Goal: Transaction & Acquisition: Purchase product/service

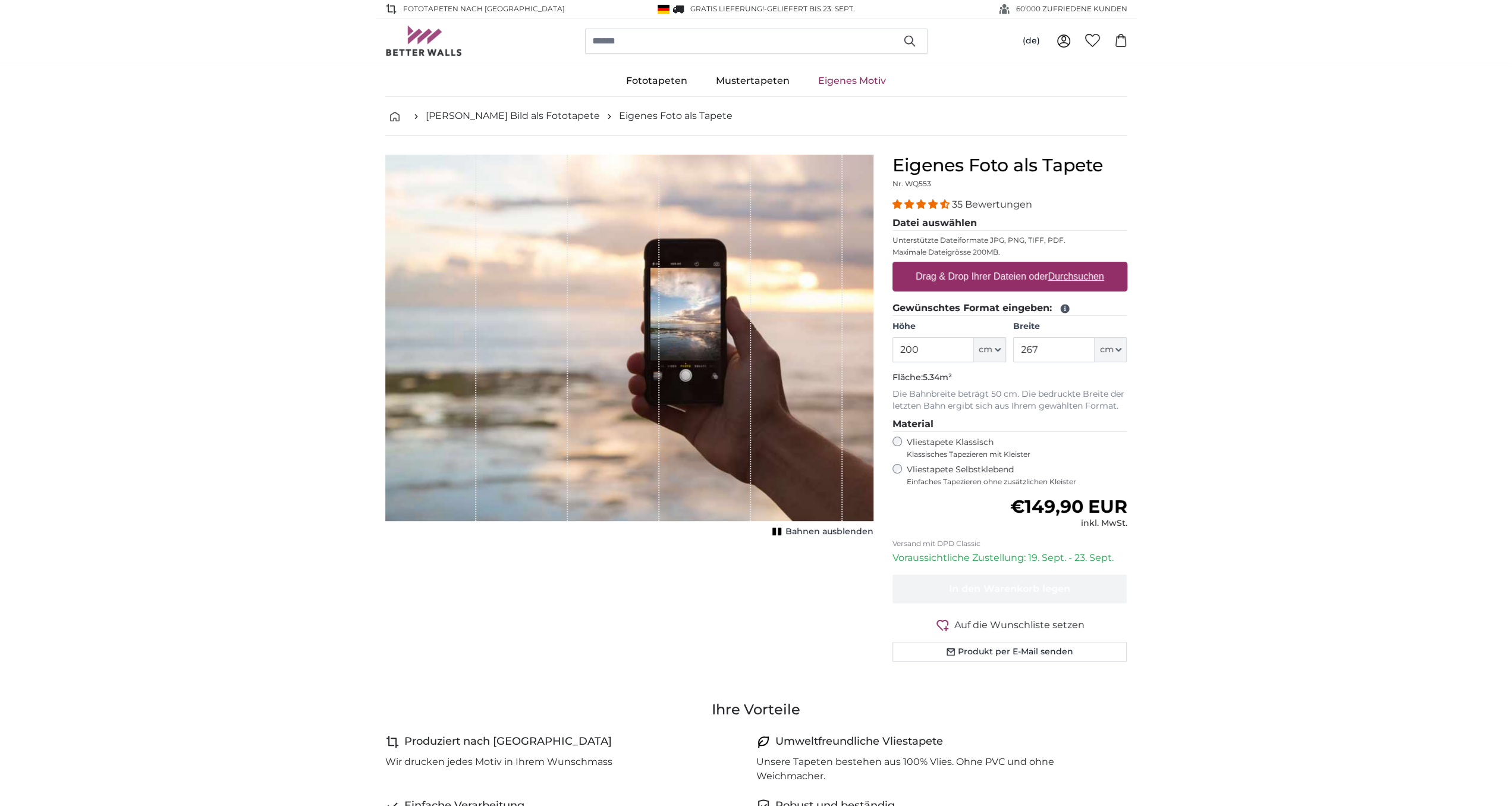
click at [1055, 276] on u "Durchsuchen" at bounding box center [1075, 276] width 56 height 10
click at [1055, 265] on input "Drag & Drop Ihrer Dateien oder Durchsuchen" at bounding box center [1010, 263] width 235 height 3
type input "**********"
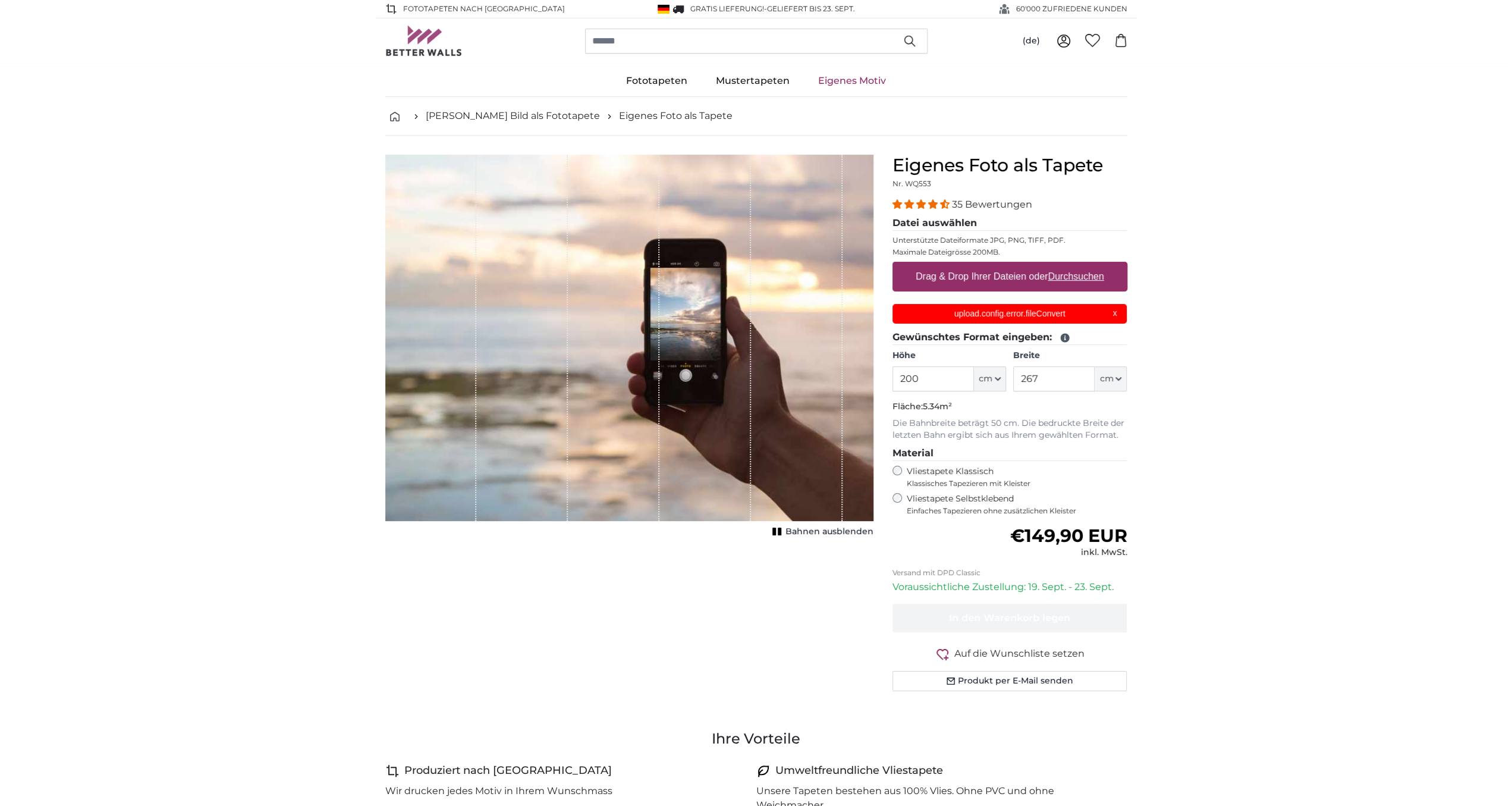
click at [1116, 313] on div "upload.config.error.fileConvert X" at bounding box center [1010, 314] width 235 height 20
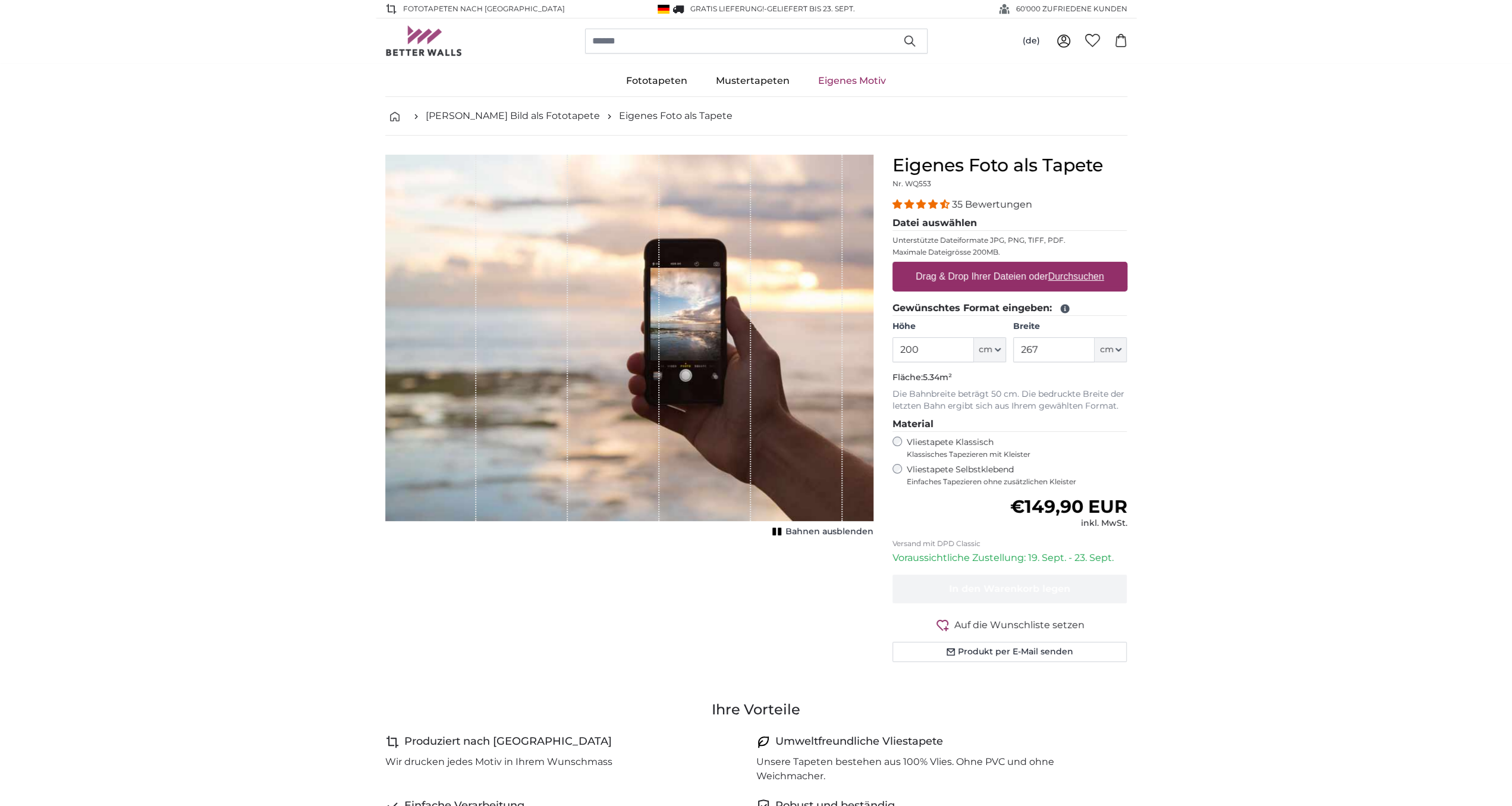
click at [1080, 274] on u "Durchsuchen" at bounding box center [1075, 276] width 56 height 10
click at [1080, 265] on input "Drag & Drop Ihrer Dateien oder Durchsuchen" at bounding box center [1010, 263] width 235 height 3
type input "**********"
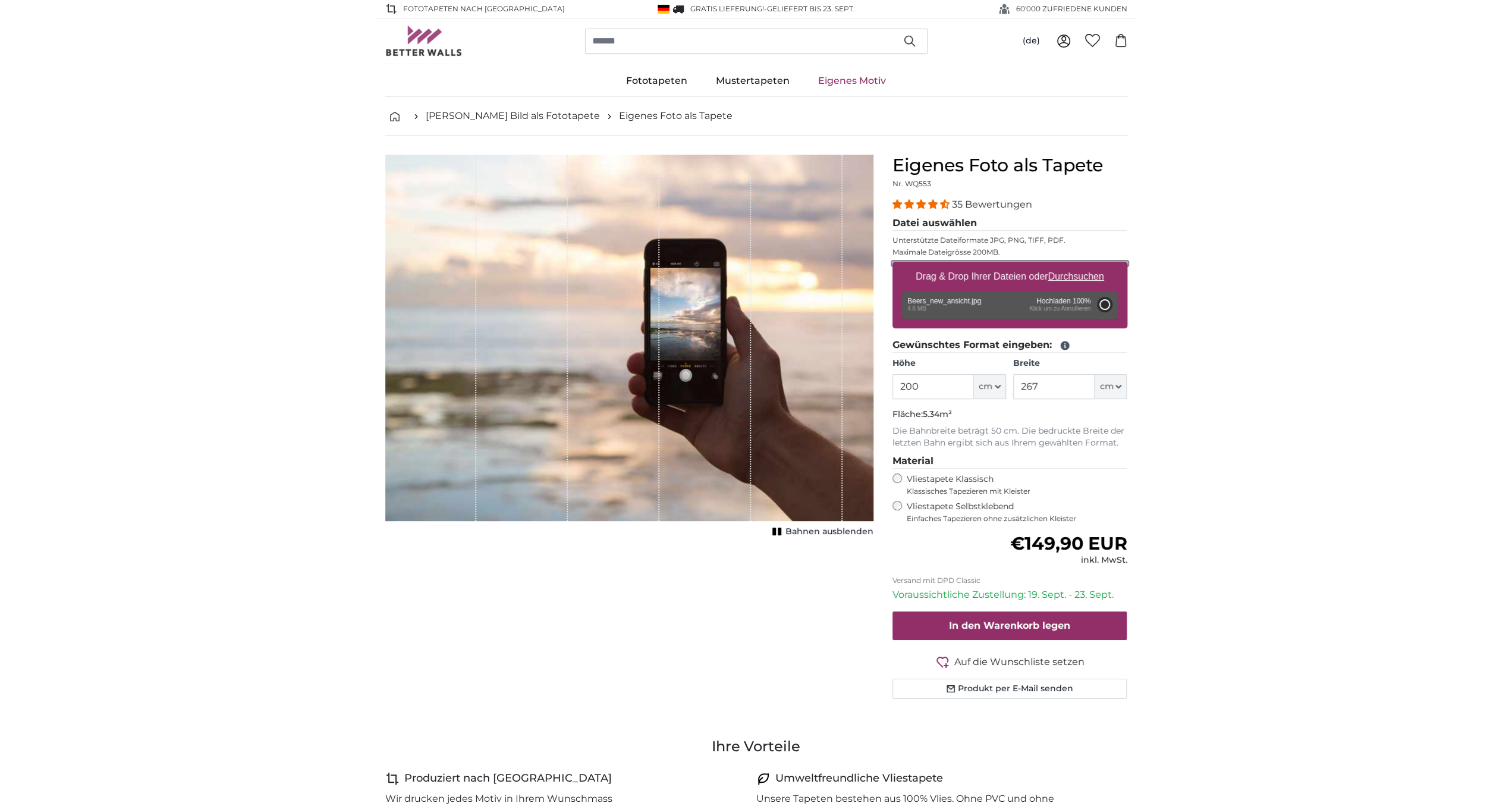
type input "158"
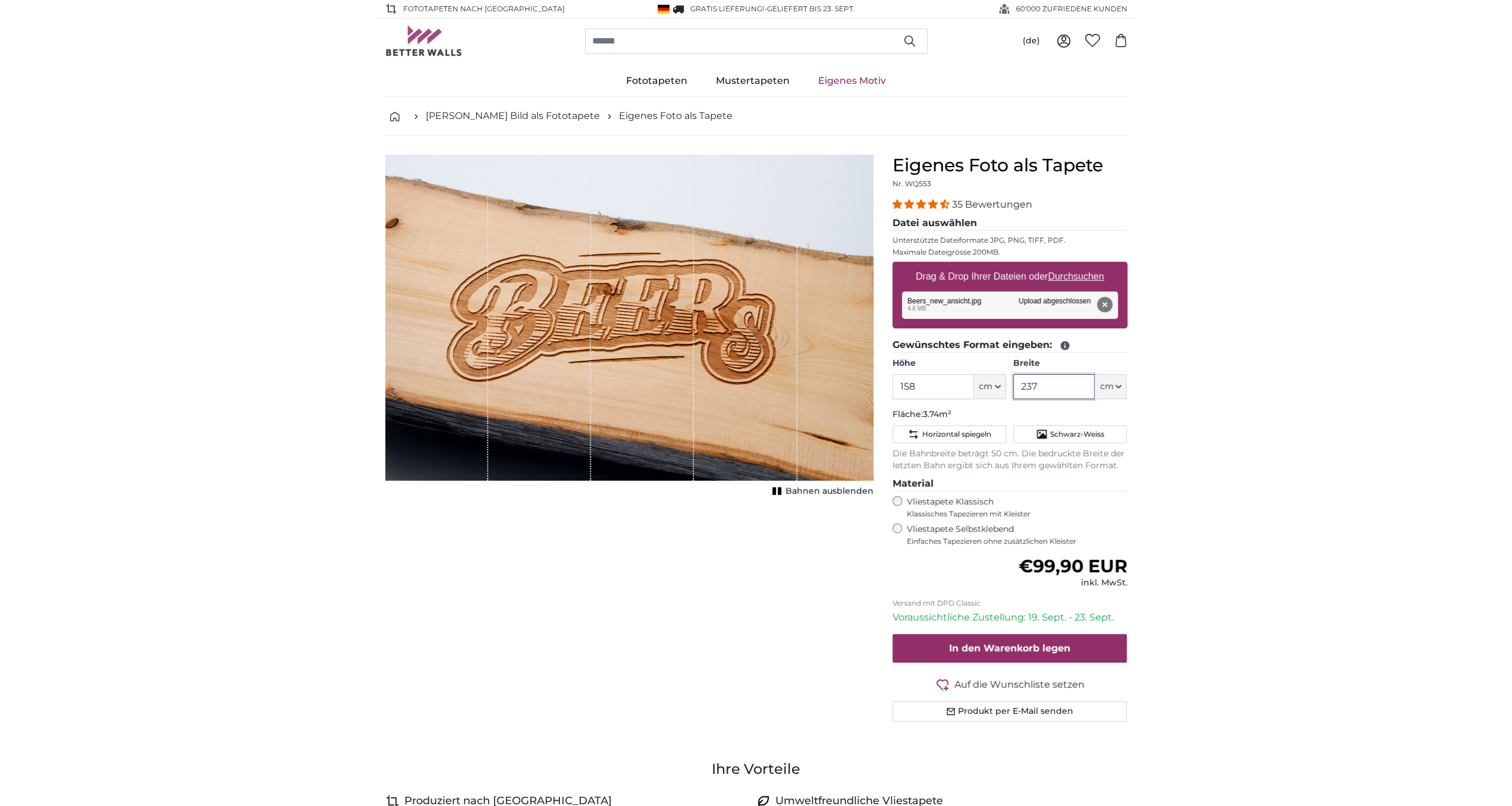
click at [1048, 383] on input "237" at bounding box center [1053, 386] width 82 height 25
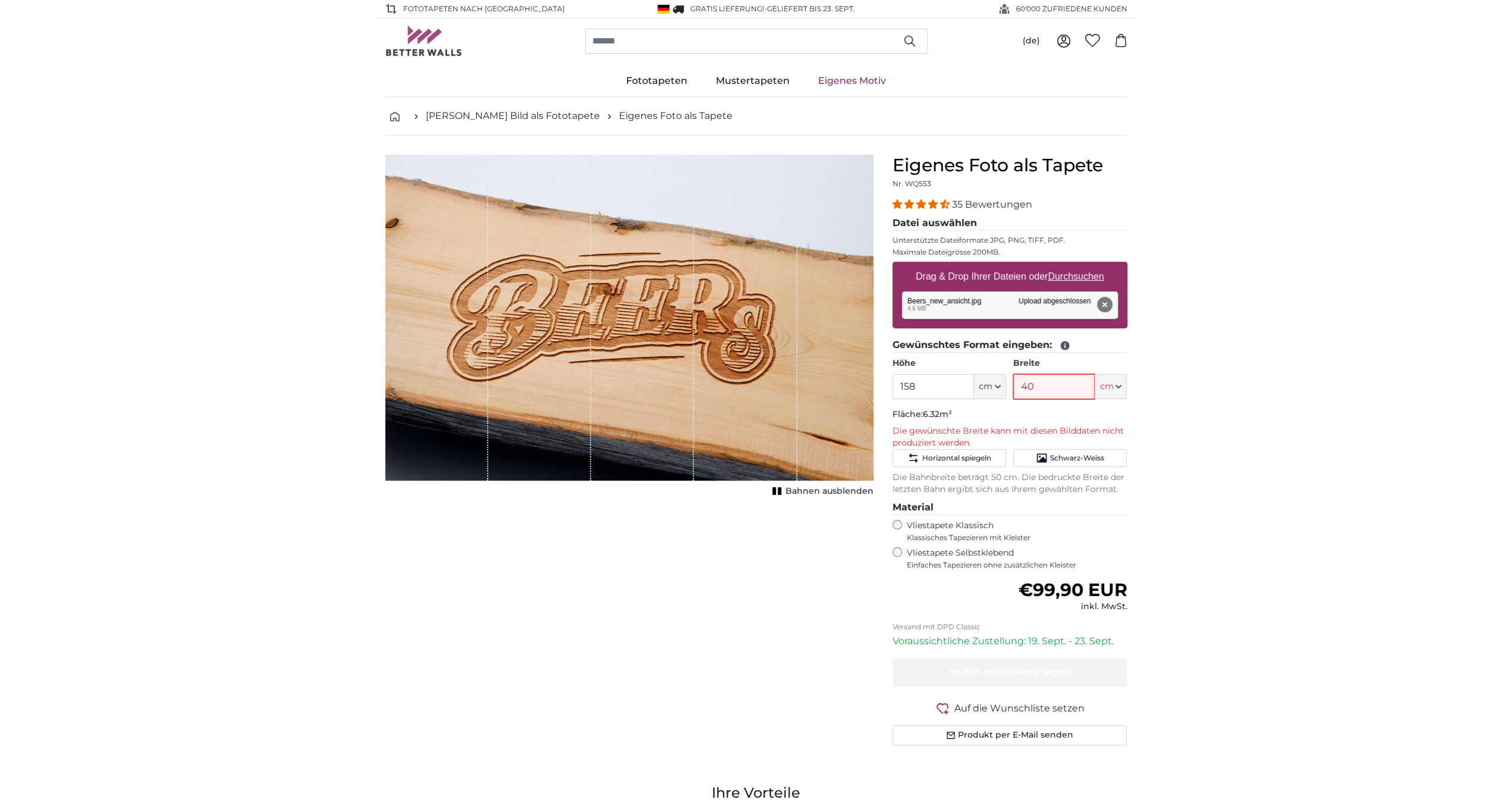
type input "4"
click at [1051, 385] on input "300" at bounding box center [1053, 386] width 82 height 25
type input "3"
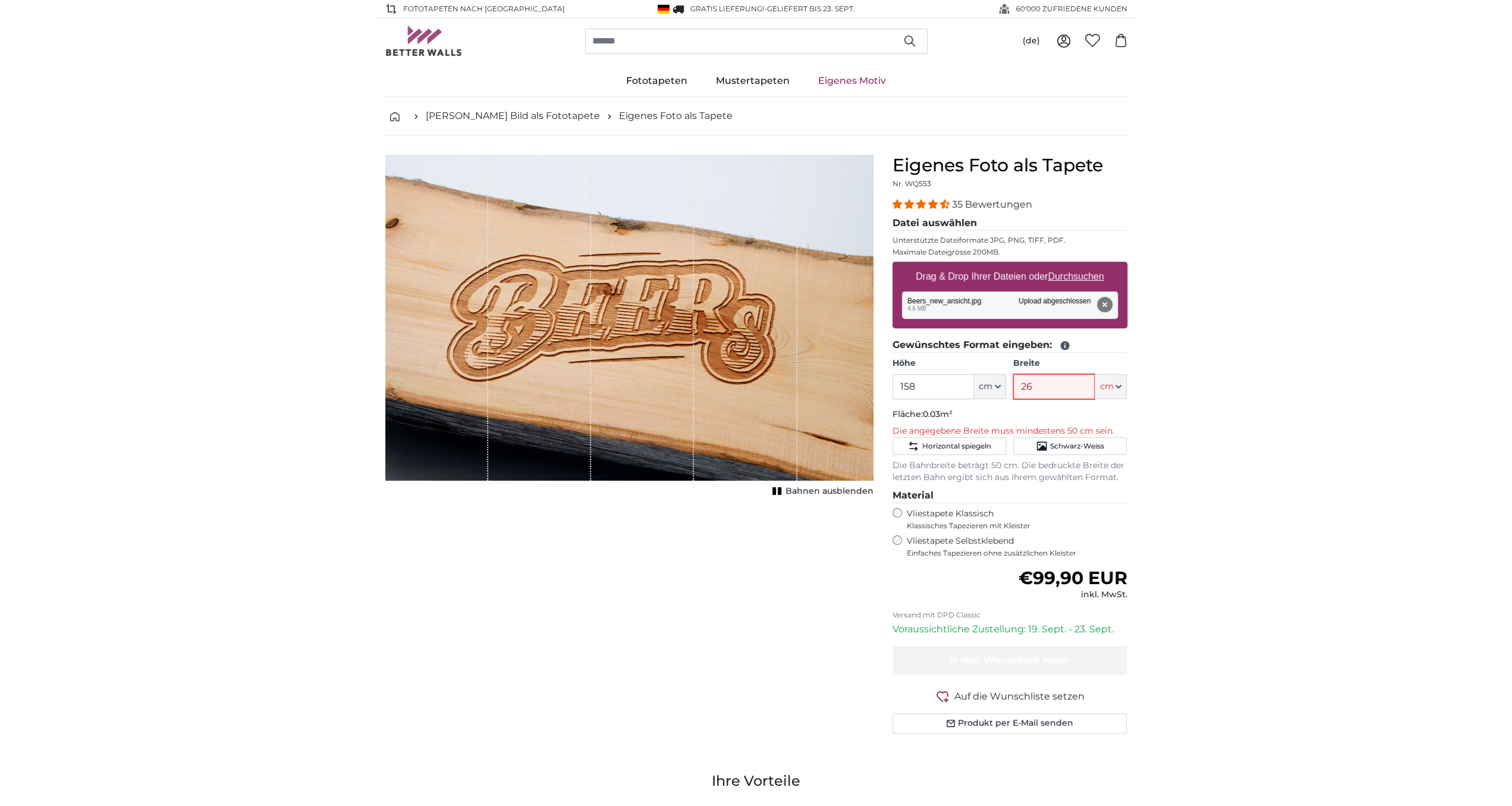
type input "260"
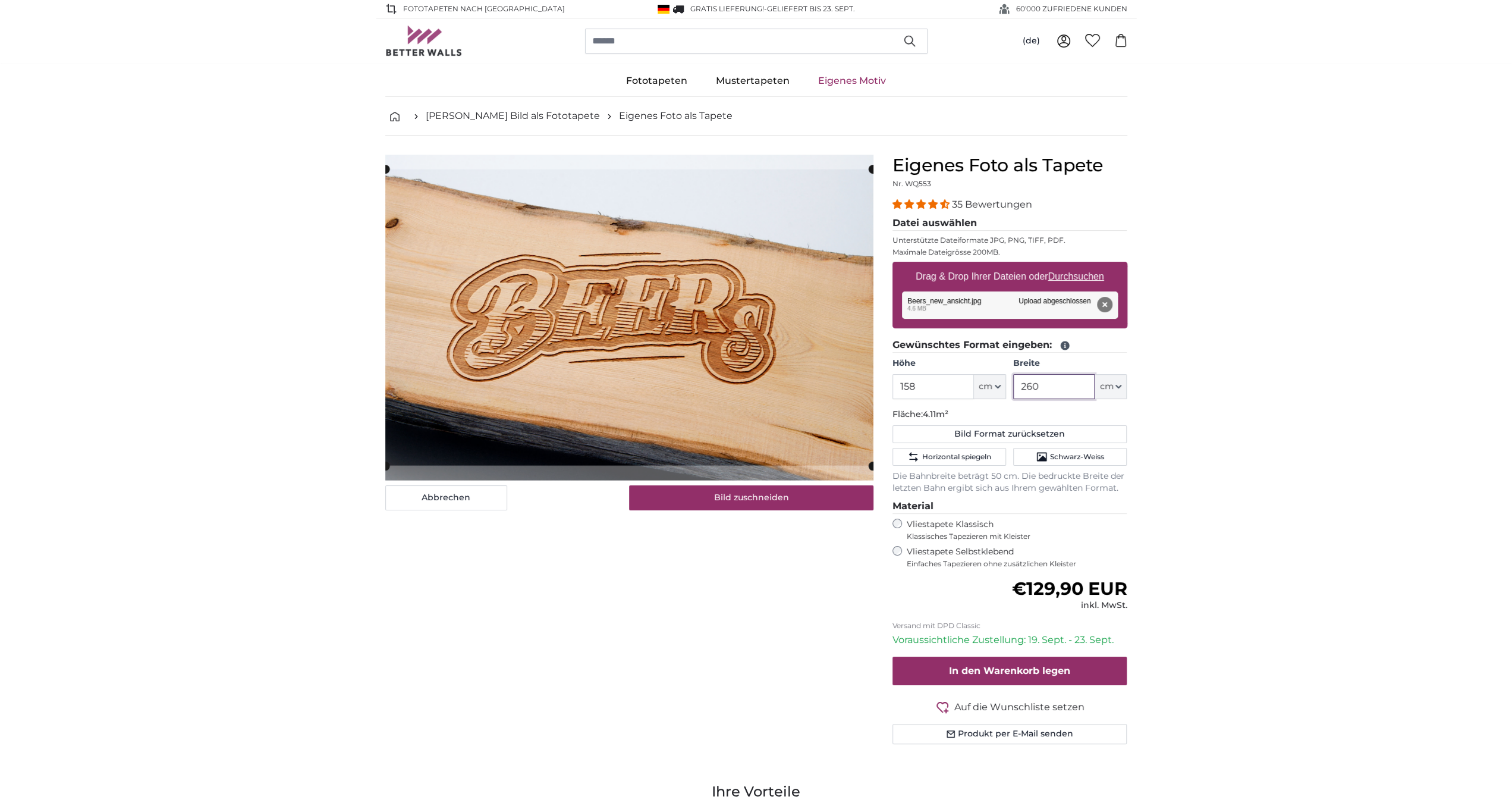
click at [940, 517] on product-detail "Abbrechen Bild zuschneiden Bahnen ausblenden Eigenes Foto als Tapete Nr. WQ553 …" at bounding box center [756, 453] width 761 height 637
click at [967, 434] on button "Bild Format zurücksetzen" at bounding box center [1010, 434] width 235 height 18
type input "237"
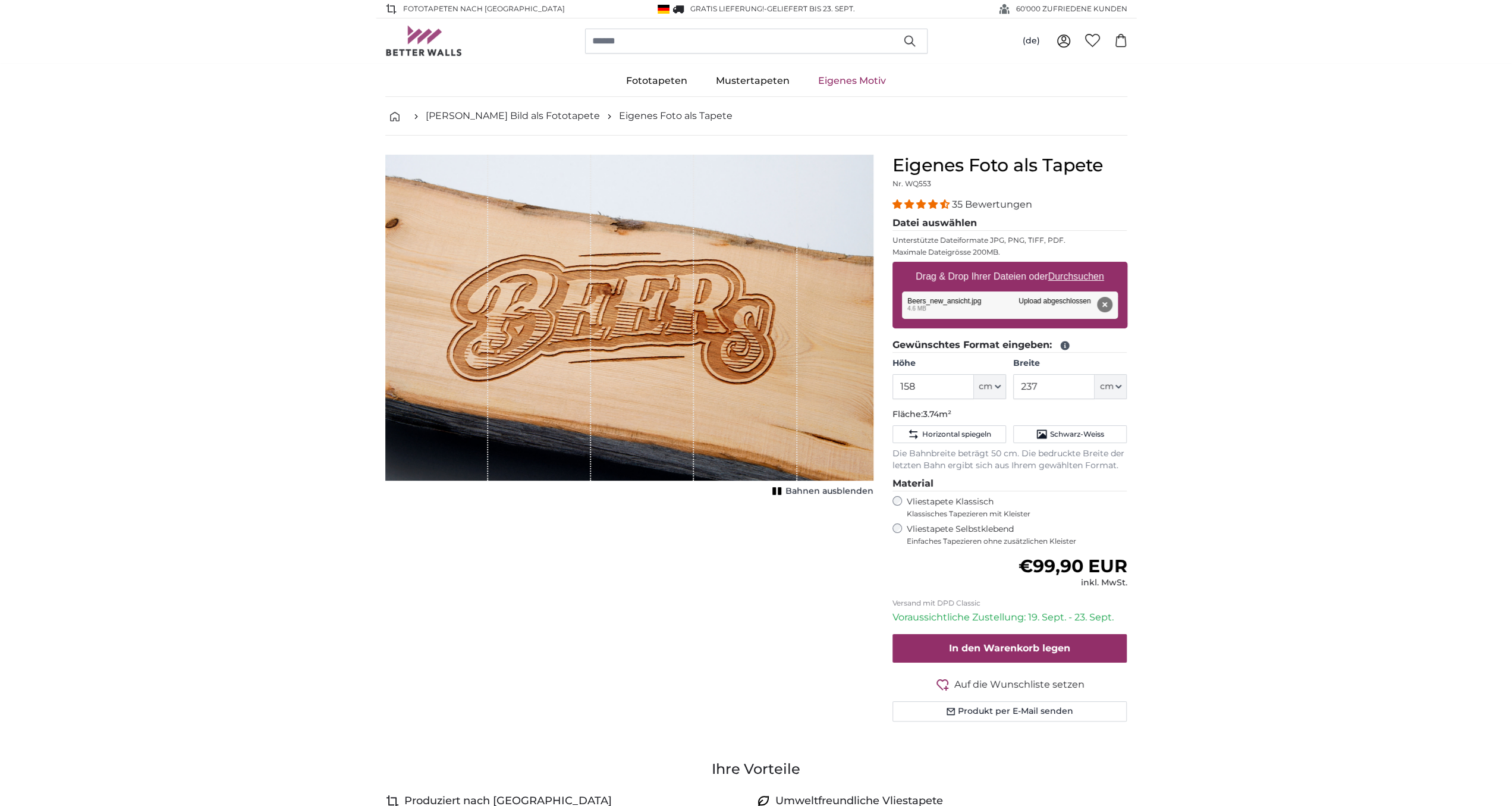
click at [826, 412] on div "1 of 1" at bounding box center [629, 317] width 488 height 326
click at [830, 489] on span "Bahnen ausblenden" at bounding box center [829, 491] width 88 height 12
click at [830, 489] on span "Bahnen einblenden" at bounding box center [830, 491] width 88 height 12
click at [1102, 305] on button "Entfernen" at bounding box center [1104, 304] width 15 height 15
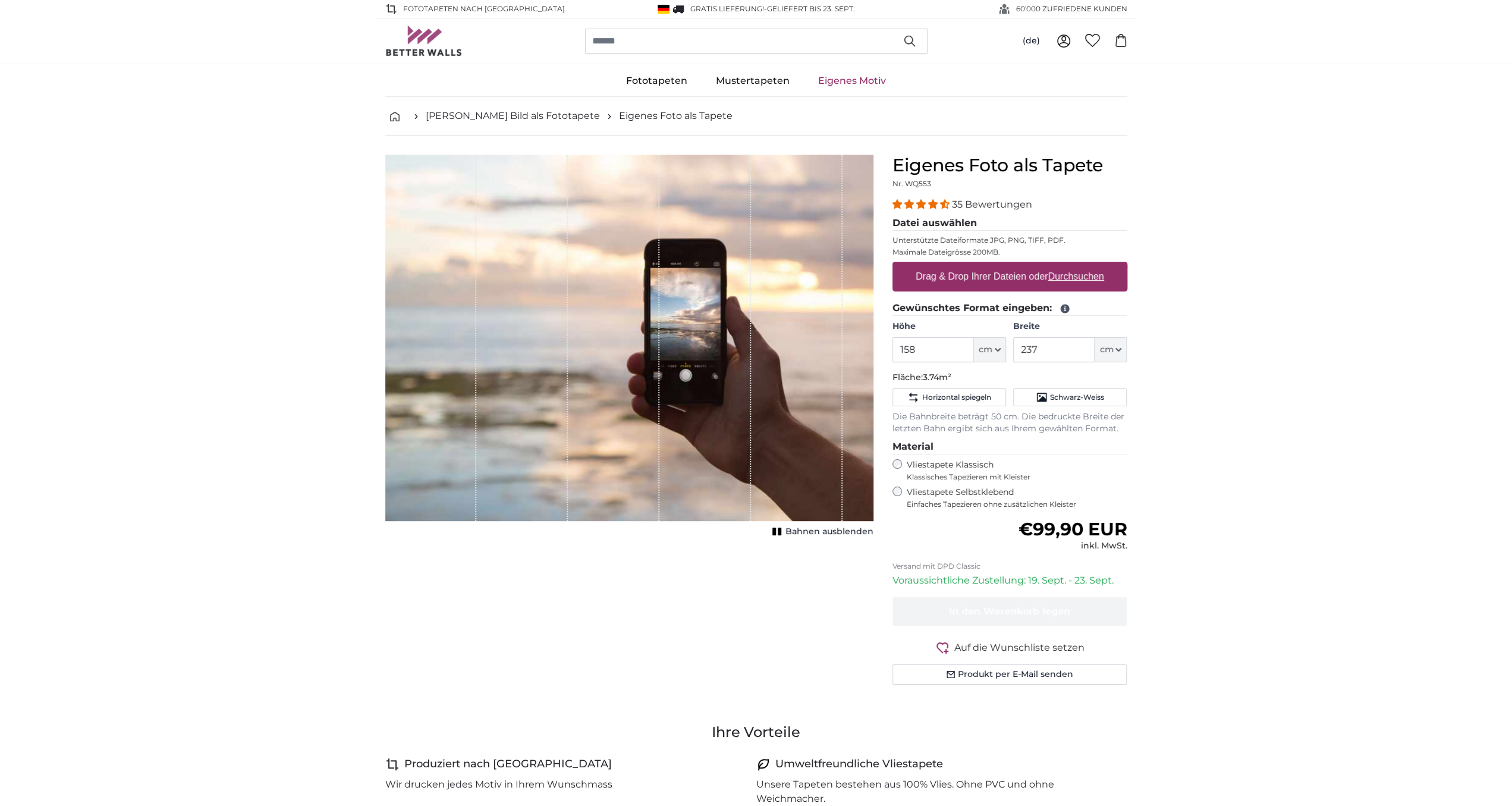
click at [1089, 280] on u "Durchsuchen" at bounding box center [1075, 276] width 56 height 10
click at [1089, 265] on input "Drag & Drop Ihrer Dateien oder Durchsuchen" at bounding box center [1010, 263] width 235 height 3
type input "**********"
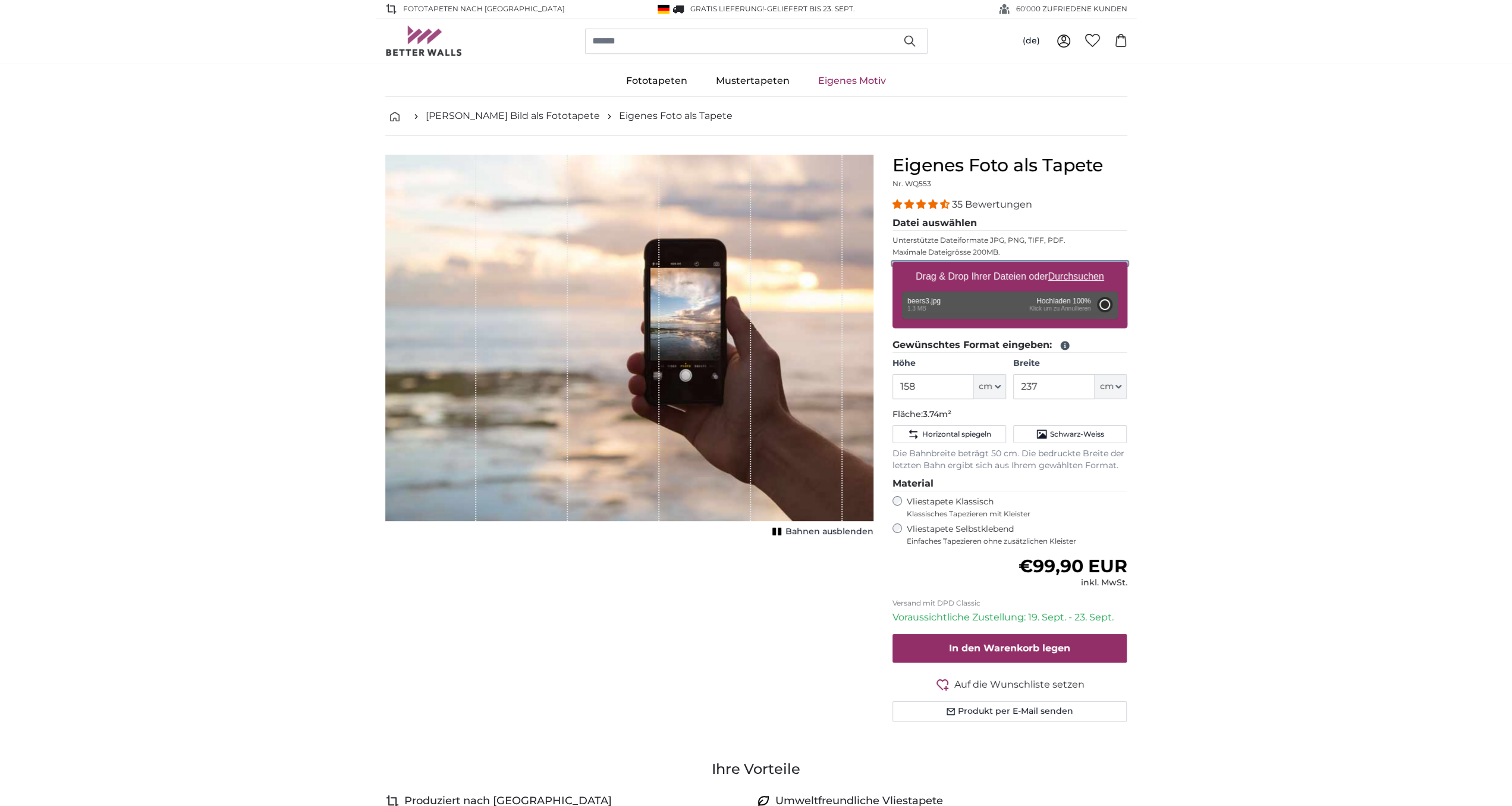
type input "170"
type input "331.5"
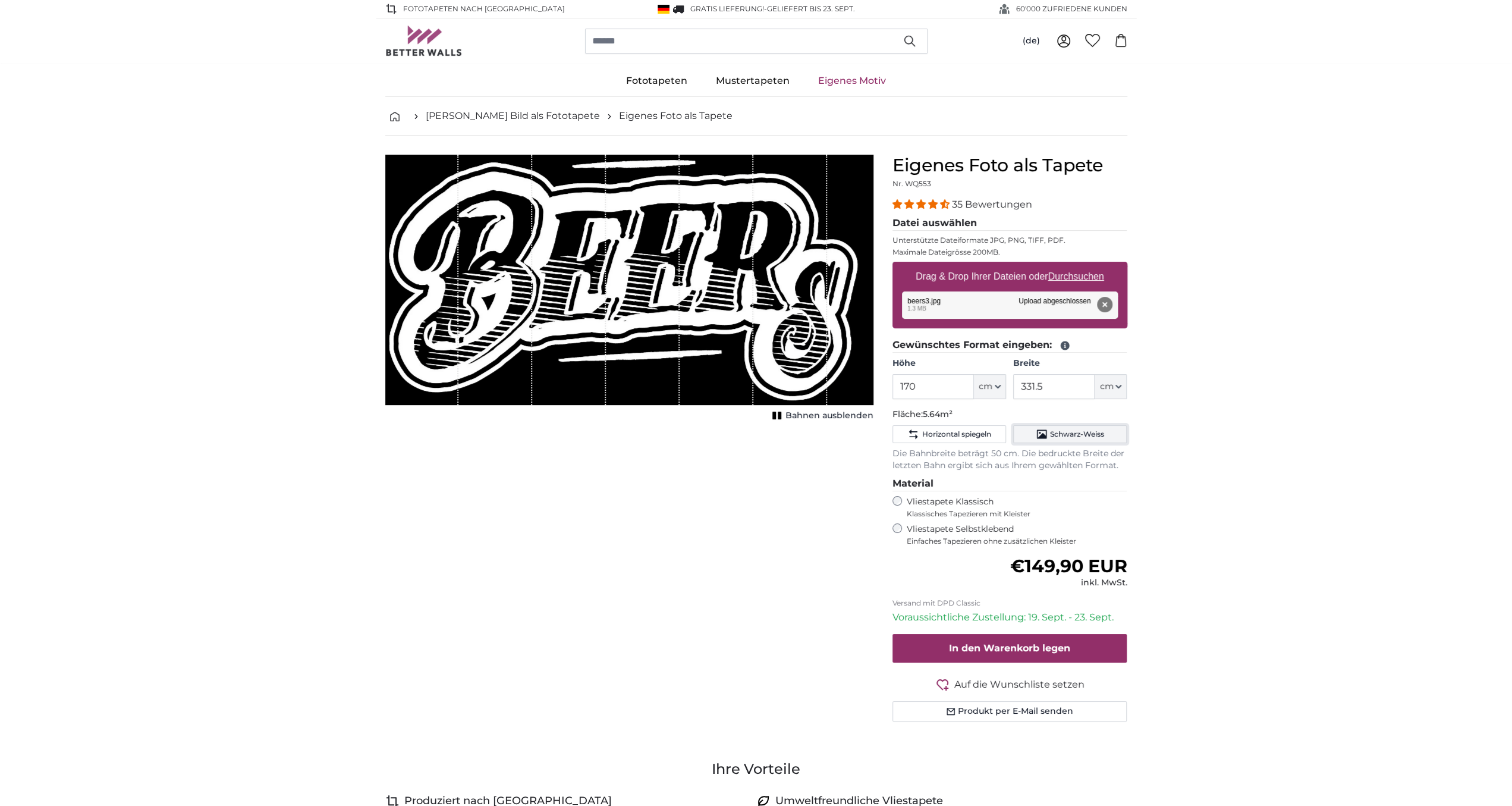
click at [1057, 434] on span "Schwarz-Weiss" at bounding box center [1077, 434] width 54 height 9
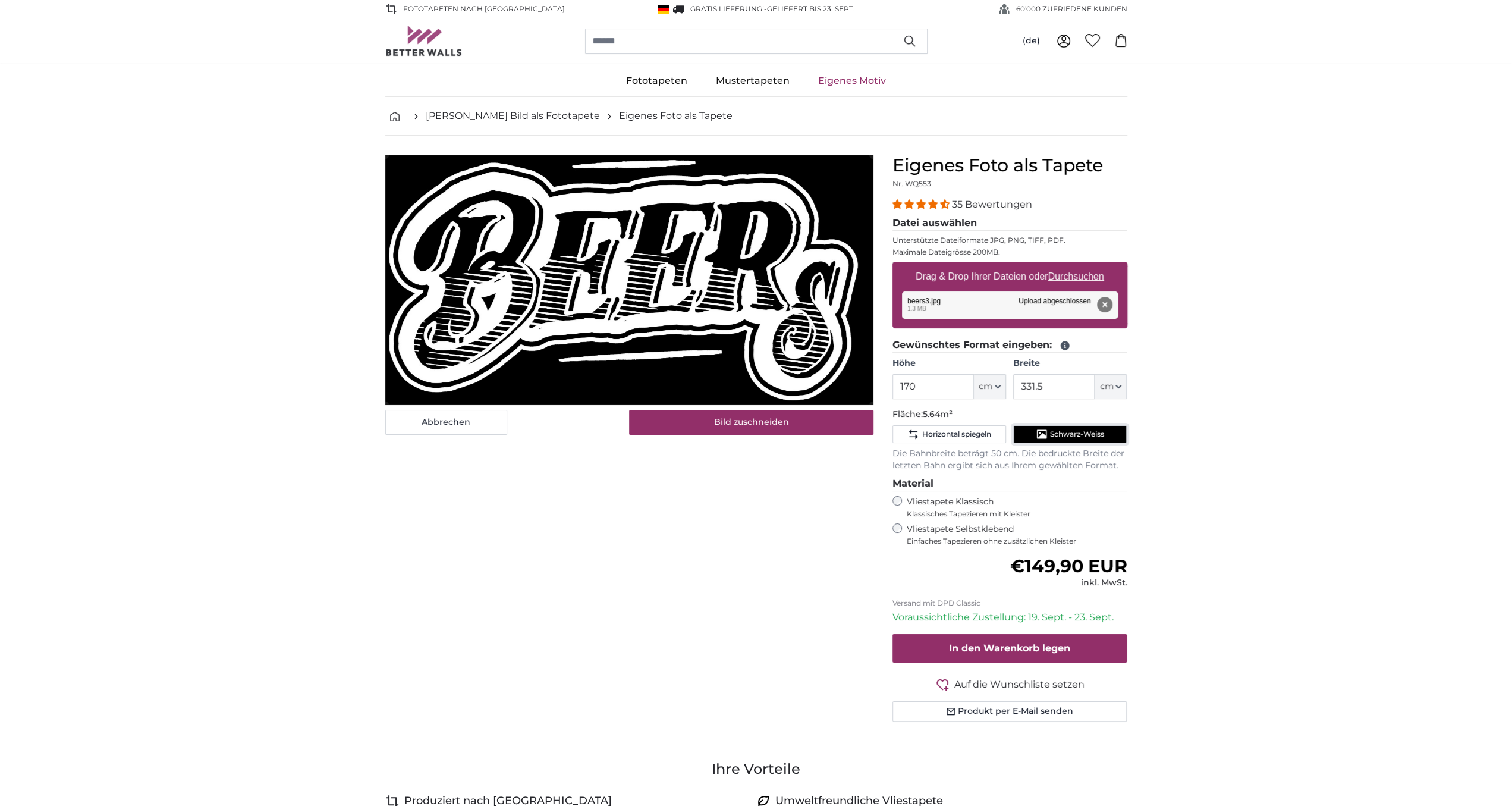
click at [1057, 434] on span "Schwarz-Weiss" at bounding box center [1077, 434] width 54 height 9
click at [1057, 434] on span "Schwarz-Weiss" at bounding box center [1077, 434] width 54 height 9
click at [1068, 435] on span "Schwarz-Weiss" at bounding box center [1077, 434] width 54 height 9
drag, startPoint x: 1112, startPoint y: 429, endPoint x: 1122, endPoint y: 428, distance: 10.0
click at [1111, 429] on button "Schwarz-Weiss" at bounding box center [1069, 434] width 113 height 18
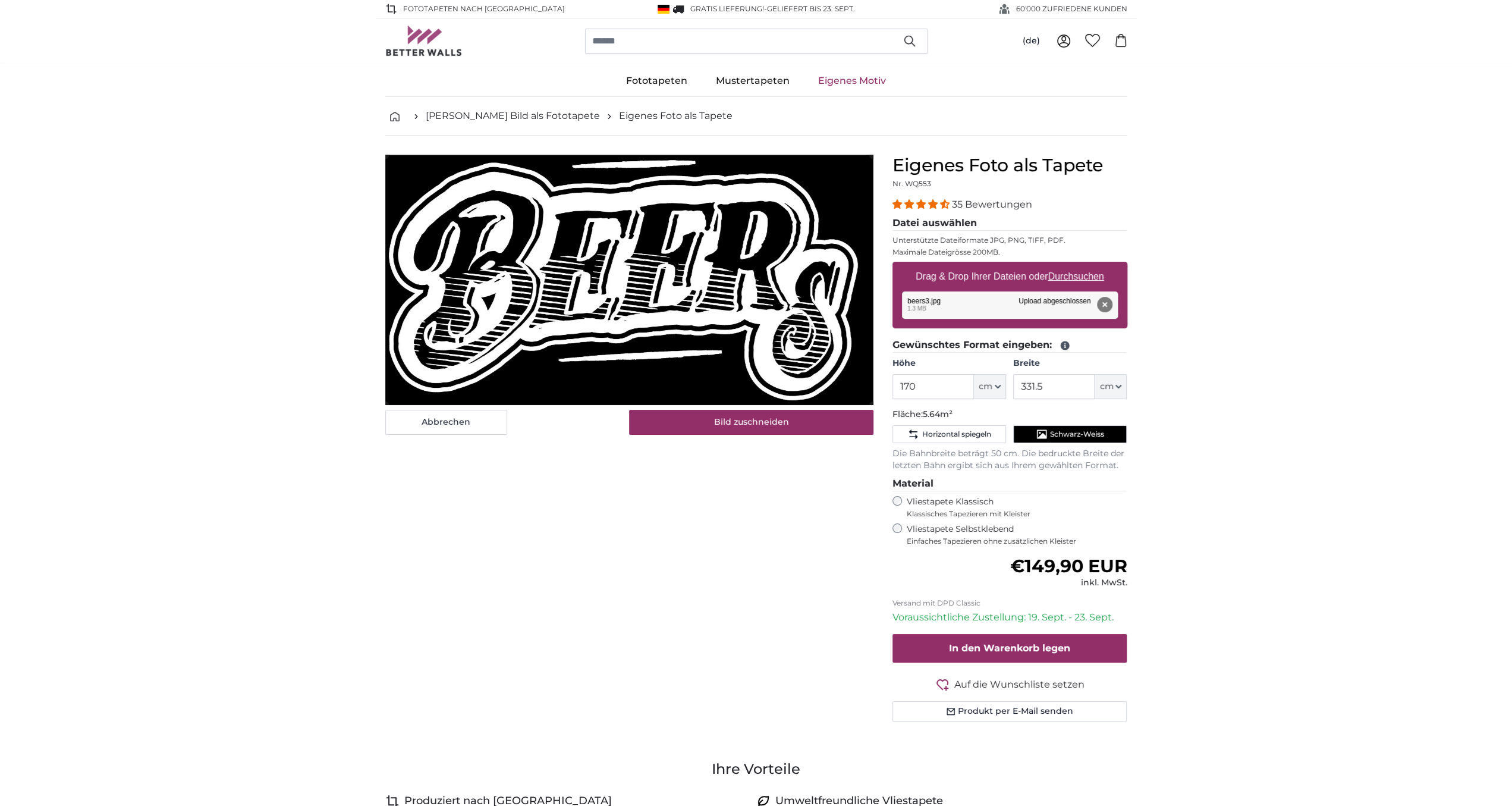
click at [1108, 430] on button "Schwarz-Weiss" at bounding box center [1069, 434] width 113 height 18
